Goal: Task Accomplishment & Management: Manage account settings

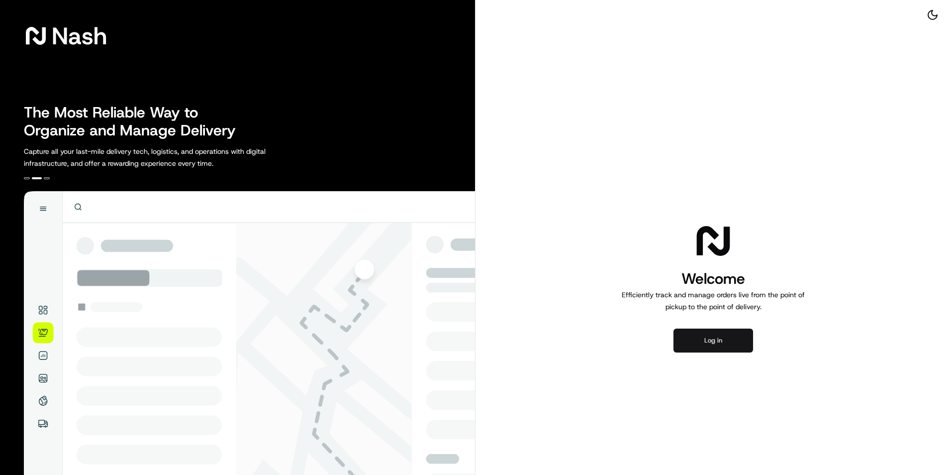
click at [714, 340] on button "Log in" at bounding box center [714, 340] width 80 height 24
